Goal: Task Accomplishment & Management: Manage account settings

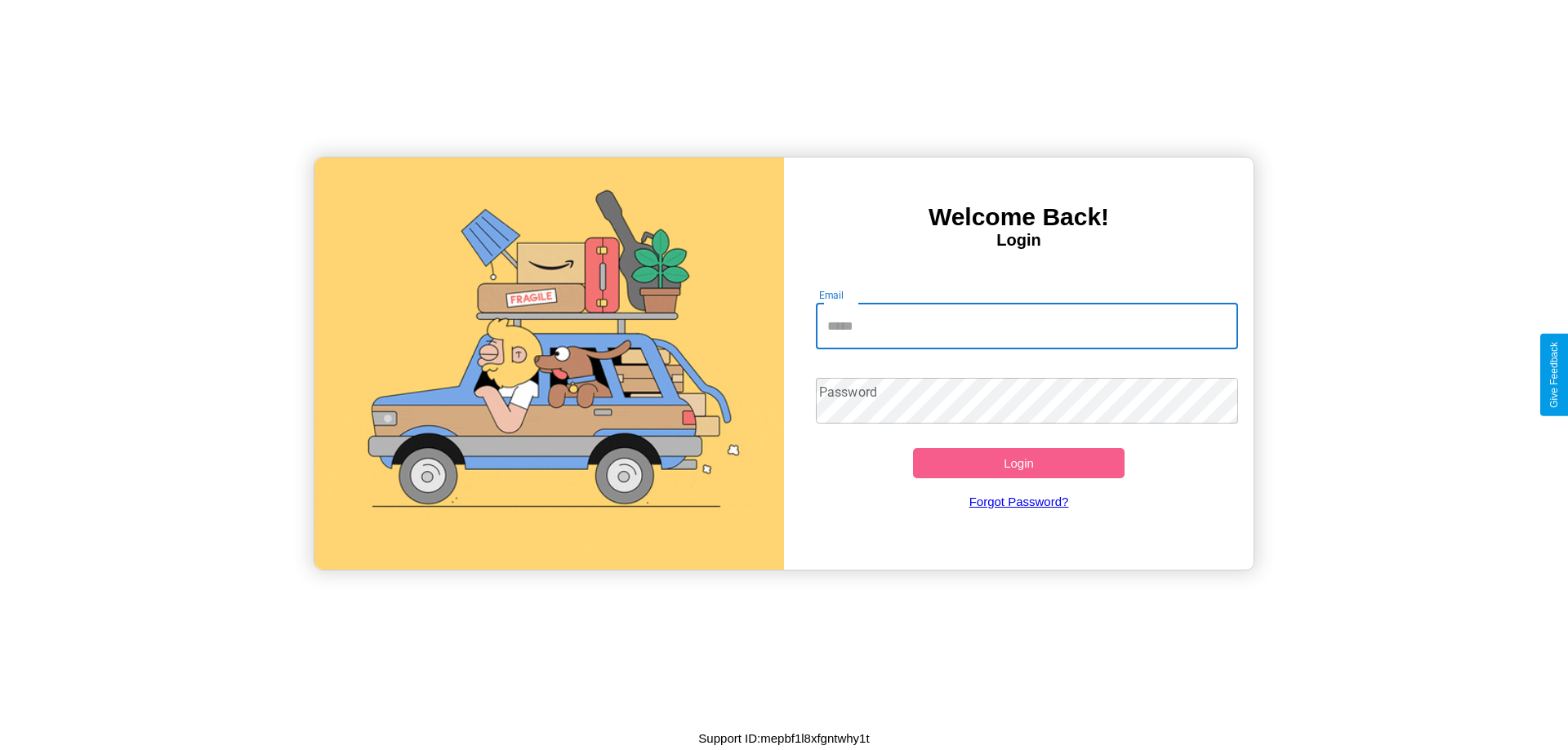
click at [1027, 326] on input "Email" at bounding box center [1027, 327] width 423 height 46
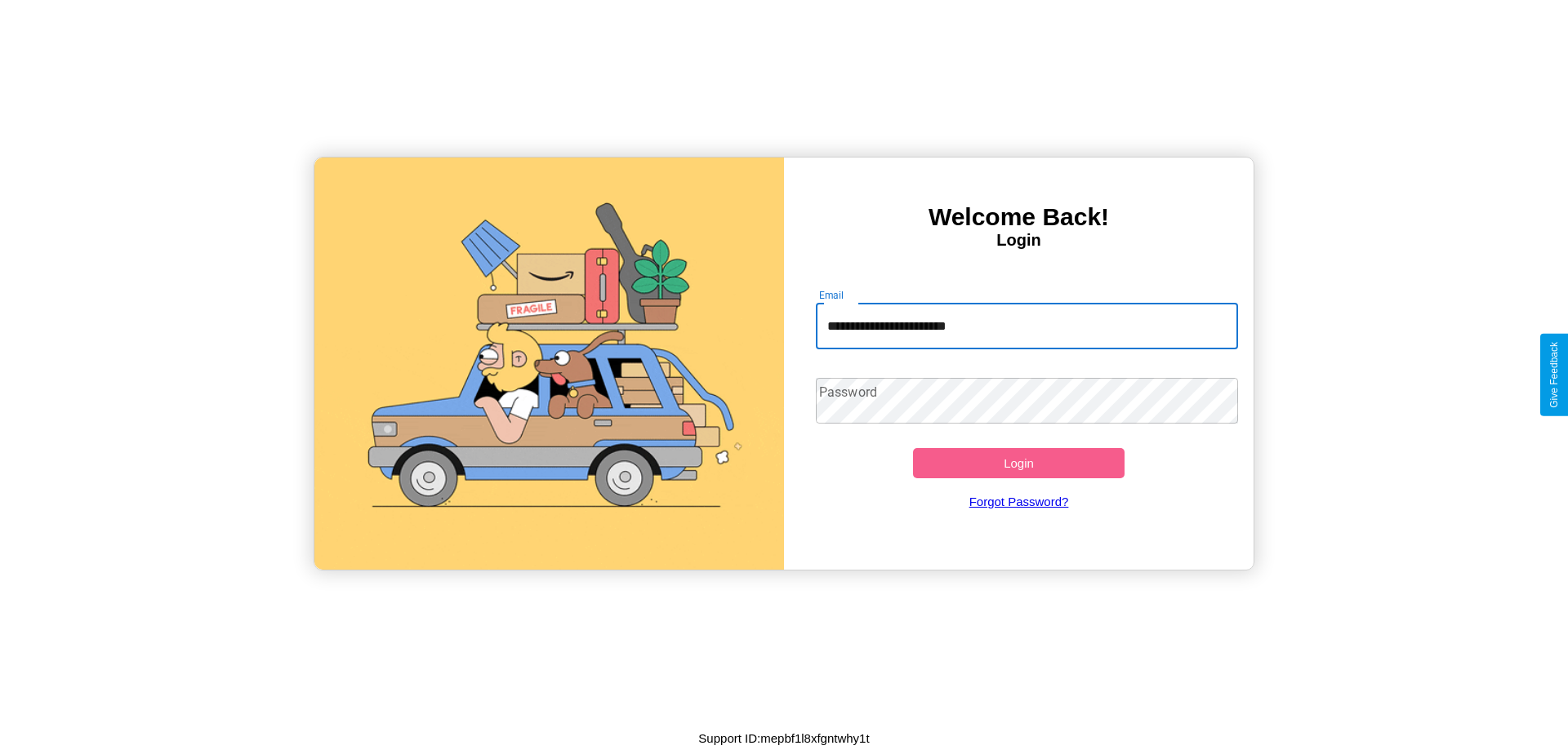
type input "**********"
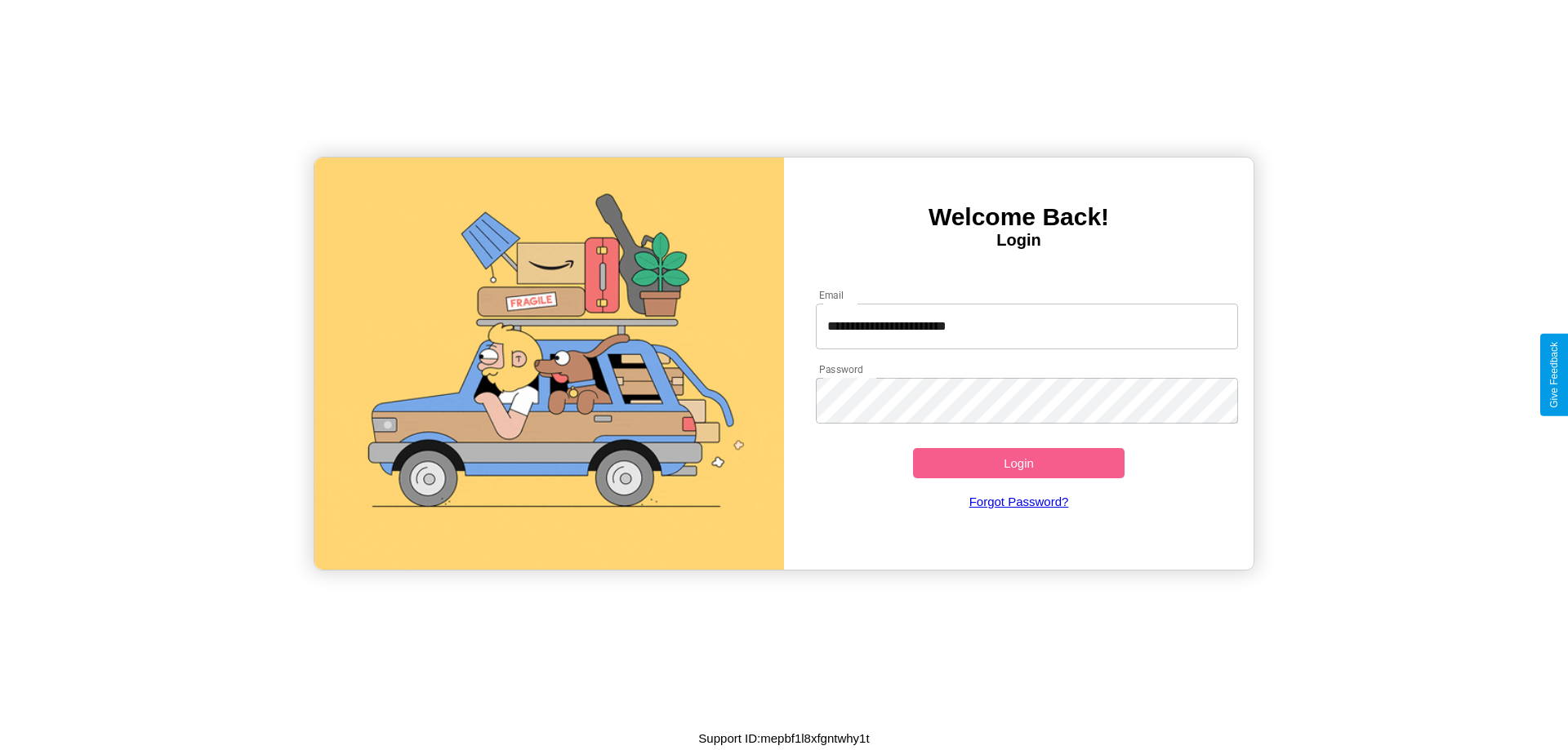
click at [1018, 463] on button "Login" at bounding box center [1018, 463] width 211 height 30
